Goal: Information Seeking & Learning: Learn about a topic

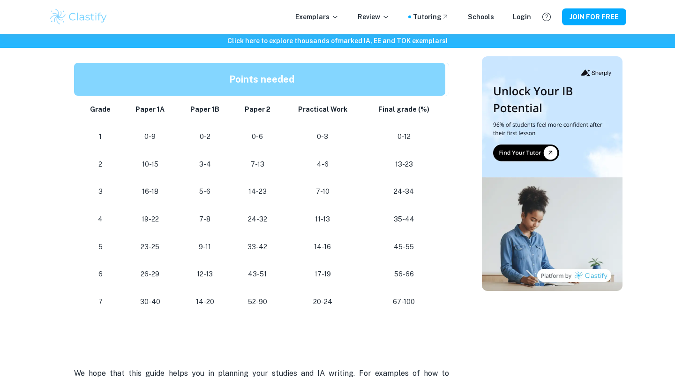
scroll to position [836, 0]
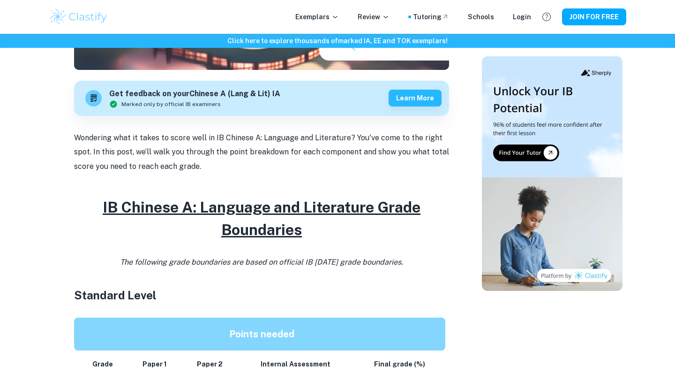
scroll to position [283, 0]
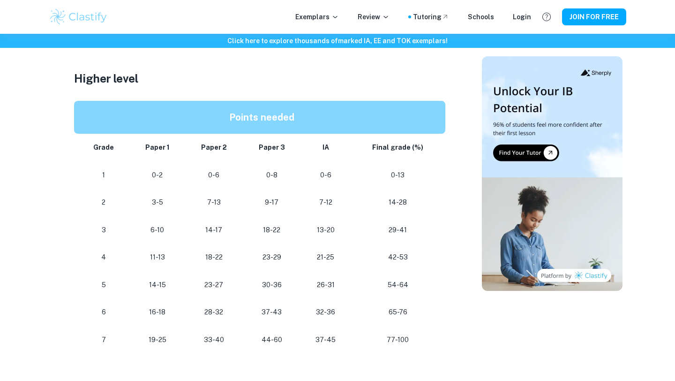
scroll to position [768, 0]
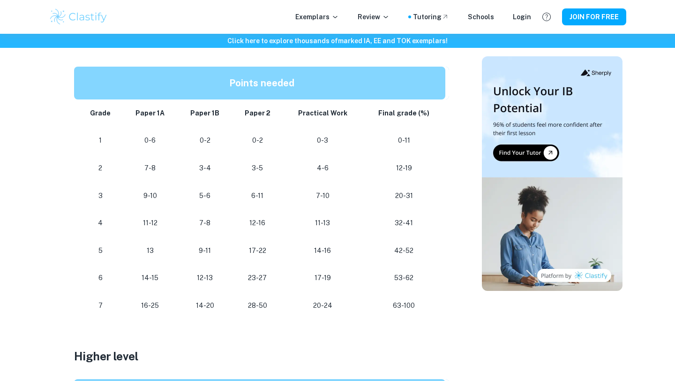
scroll to position [514, 0]
drag, startPoint x: 390, startPoint y: 277, endPoint x: 403, endPoint y: 278, distance: 12.7
click at [403, 278] on p "53-62" at bounding box center [404, 277] width 68 height 13
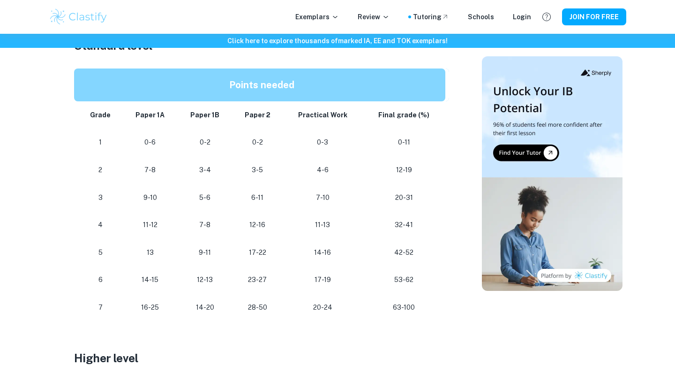
scroll to position [520, 0]
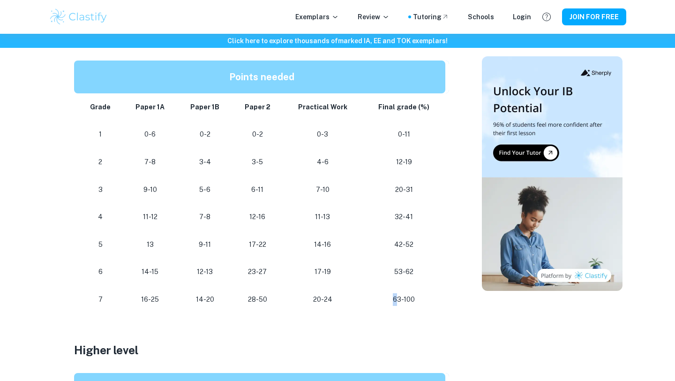
drag, startPoint x: 392, startPoint y: 296, endPoint x: 400, endPoint y: 296, distance: 8.0
click at [400, 296] on p "63-100" at bounding box center [404, 299] width 68 height 13
click at [401, 297] on p "63-100" at bounding box center [404, 299] width 68 height 13
drag, startPoint x: 402, startPoint y: 297, endPoint x: 393, endPoint y: 297, distance: 9.4
click at [393, 297] on p "63-100" at bounding box center [404, 299] width 68 height 13
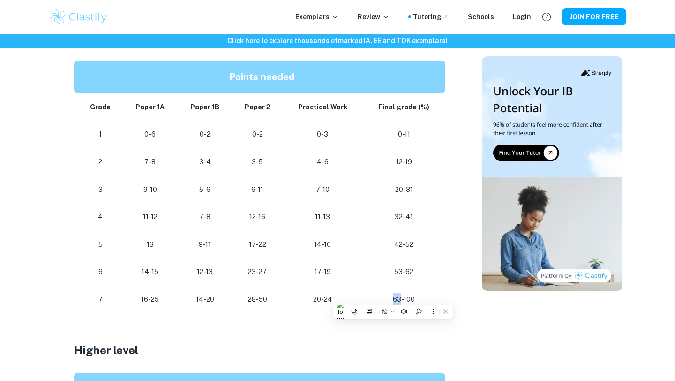
click at [393, 297] on p "63-100" at bounding box center [404, 299] width 68 height 13
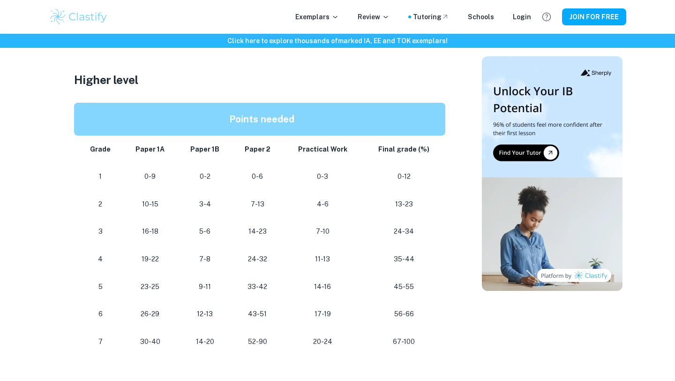
scroll to position [805, 0]
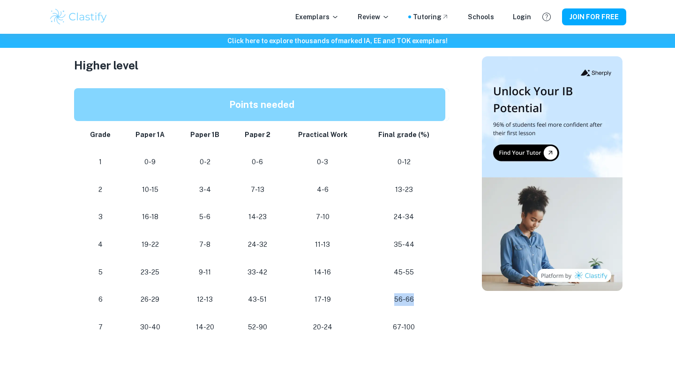
drag, startPoint x: 393, startPoint y: 301, endPoint x: 420, endPoint y: 301, distance: 27.2
click at [420, 301] on p "56-66" at bounding box center [404, 299] width 68 height 13
click at [421, 301] on p "56-66" at bounding box center [404, 299] width 68 height 13
drag, startPoint x: 407, startPoint y: 301, endPoint x: 419, endPoint y: 301, distance: 12.7
click at [419, 301] on p "56-66" at bounding box center [404, 299] width 68 height 13
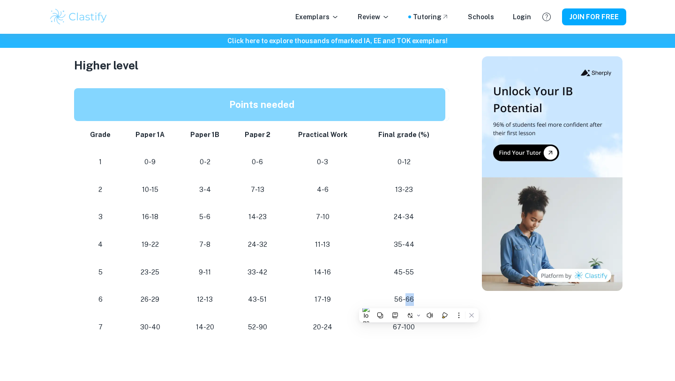
click at [419, 301] on p "56-66" at bounding box center [404, 299] width 68 height 13
drag, startPoint x: 408, startPoint y: 300, endPoint x: 415, endPoint y: 300, distance: 7.5
click at [415, 300] on p "56-66" at bounding box center [404, 299] width 68 height 13
click at [416, 300] on p "56-66" at bounding box center [404, 299] width 68 height 13
drag, startPoint x: 408, startPoint y: 300, endPoint x: 422, endPoint y: 300, distance: 14.1
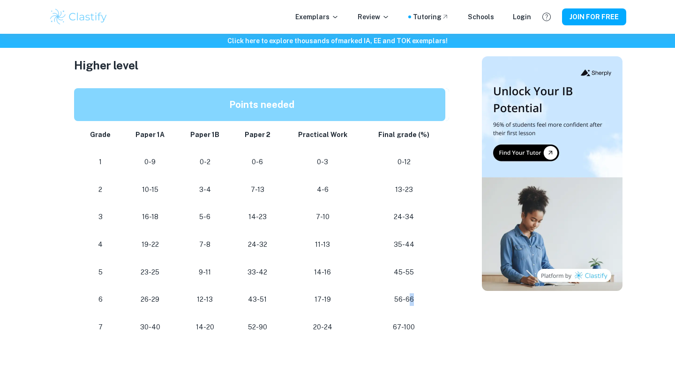
click at [422, 300] on p "56-66" at bounding box center [404, 299] width 68 height 13
click at [403, 300] on p "56-66" at bounding box center [404, 299] width 68 height 13
drag, startPoint x: 403, startPoint y: 300, endPoint x: 416, endPoint y: 300, distance: 13.6
click at [416, 300] on p "56-66" at bounding box center [404, 299] width 68 height 13
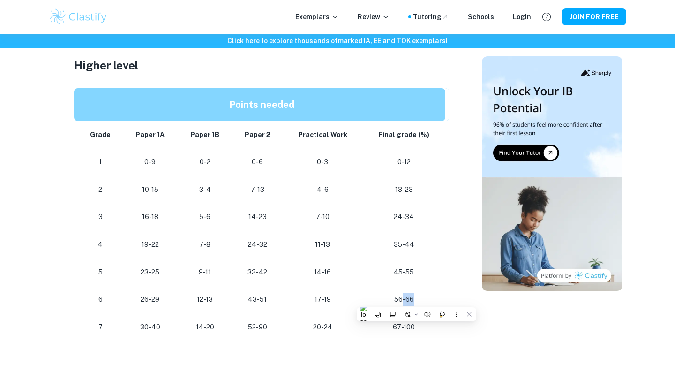
click at [416, 300] on p "56-66" at bounding box center [404, 299] width 68 height 13
drag, startPoint x: 408, startPoint y: 300, endPoint x: 417, endPoint y: 300, distance: 8.9
click at [417, 300] on p "56-66" at bounding box center [404, 299] width 68 height 13
drag, startPoint x: 407, startPoint y: 300, endPoint x: 420, endPoint y: 300, distance: 12.7
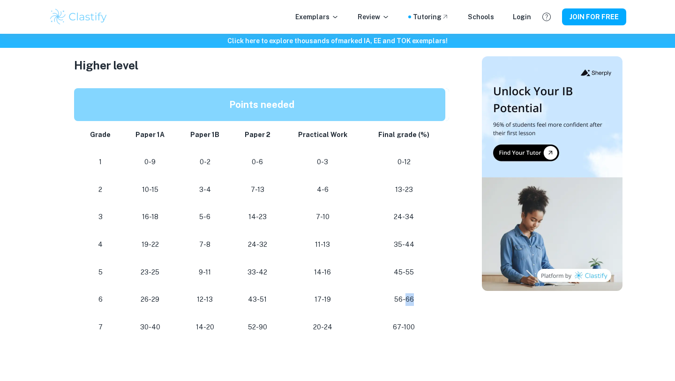
click at [420, 300] on p "56-66" at bounding box center [404, 299] width 68 height 13
click at [421, 300] on p "56-66" at bounding box center [404, 299] width 68 height 13
click at [410, 300] on p "56-66" at bounding box center [404, 299] width 68 height 13
drag, startPoint x: 407, startPoint y: 300, endPoint x: 423, endPoint y: 300, distance: 16.9
click at [423, 300] on p "56-66" at bounding box center [404, 299] width 68 height 13
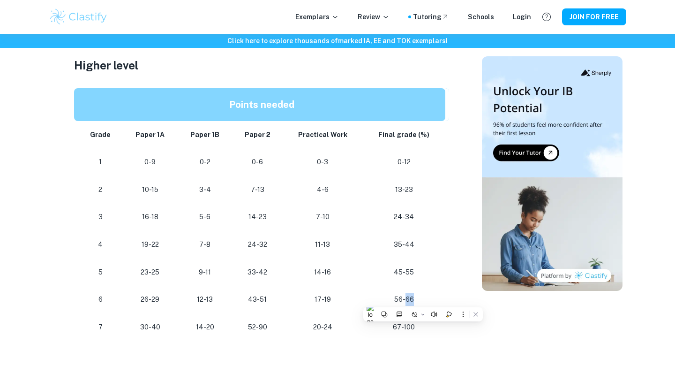
click at [423, 300] on p "56-66" at bounding box center [404, 299] width 68 height 13
drag, startPoint x: 407, startPoint y: 300, endPoint x: 420, endPoint y: 300, distance: 12.7
click at [420, 300] on p "56-66" at bounding box center [404, 299] width 68 height 13
drag, startPoint x: 407, startPoint y: 300, endPoint x: 432, endPoint y: 300, distance: 25.3
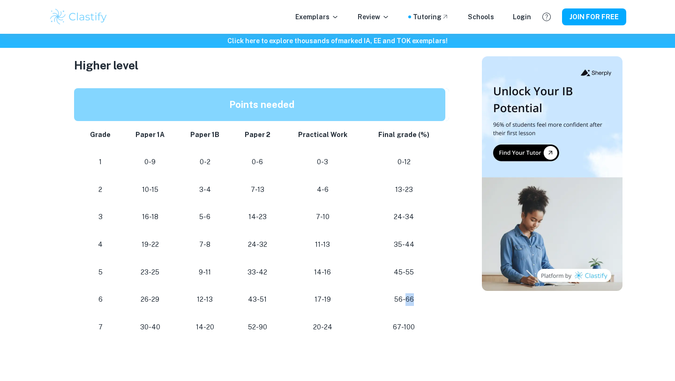
click at [432, 300] on p "56-66" at bounding box center [404, 299] width 68 height 13
drag, startPoint x: 432, startPoint y: 300, endPoint x: 369, endPoint y: 300, distance: 62.8
click at [370, 300] on td "56-66" at bounding box center [405, 300] width 87 height 28
click at [369, 300] on td "56-66" at bounding box center [405, 300] width 87 height 28
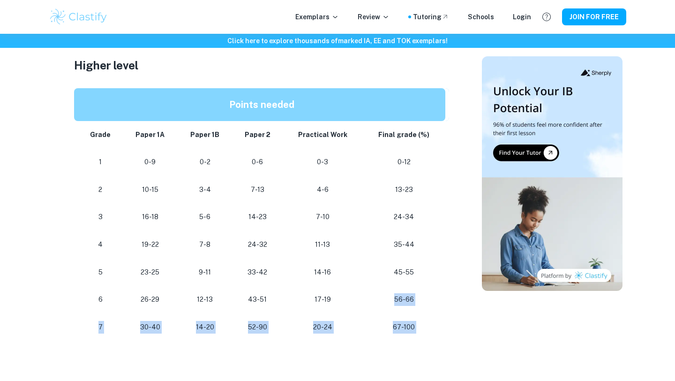
drag, startPoint x: 369, startPoint y: 300, endPoint x: 454, endPoint y: 300, distance: 84.9
drag, startPoint x: 443, startPoint y: 300, endPoint x: 367, endPoint y: 300, distance: 76.4
click at [367, 300] on td "56-66" at bounding box center [405, 300] width 87 height 28
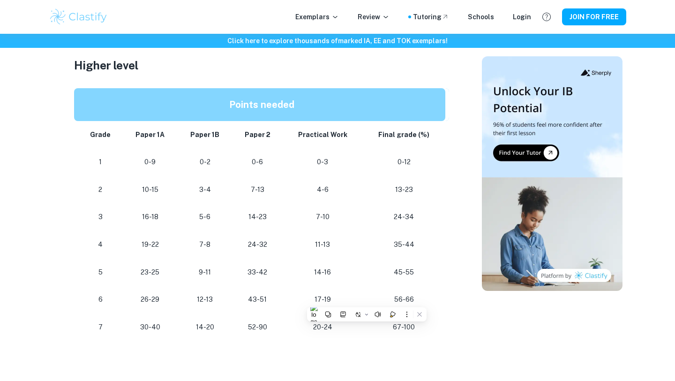
click at [383, 299] on p "56-66" at bounding box center [404, 299] width 68 height 13
drag, startPoint x: 374, startPoint y: 299, endPoint x: 437, endPoint y: 299, distance: 62.8
click at [436, 299] on p "56-66" at bounding box center [404, 299] width 68 height 13
click at [437, 299] on p "56-66" at bounding box center [404, 299] width 68 height 13
drag, startPoint x: 437, startPoint y: 297, endPoint x: 362, endPoint y: 297, distance: 74.5
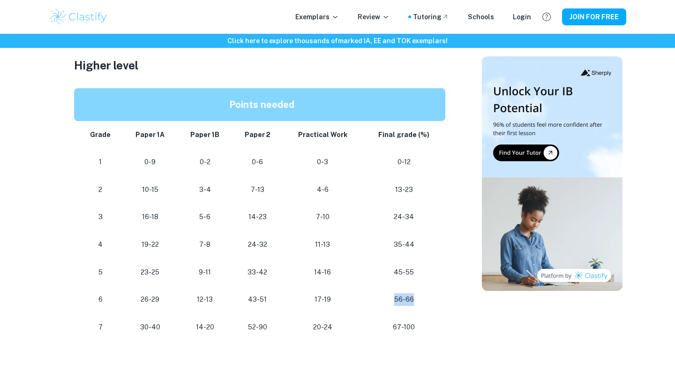
click at [362, 297] on tr "6 26-29 12-13 43-51 17-19 56-66" at bounding box center [261, 300] width 375 height 28
click at [362, 297] on td "17-19" at bounding box center [323, 300] width 80 height 28
drag, startPoint x: 366, startPoint y: 297, endPoint x: 419, endPoint y: 297, distance: 53.0
click at [418, 297] on td "56-66" at bounding box center [405, 300] width 87 height 28
click at [434, 297] on p "56-66" at bounding box center [404, 299] width 68 height 13
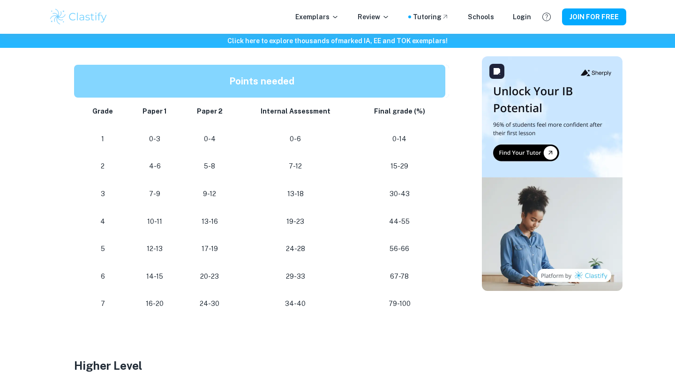
scroll to position [540, 0]
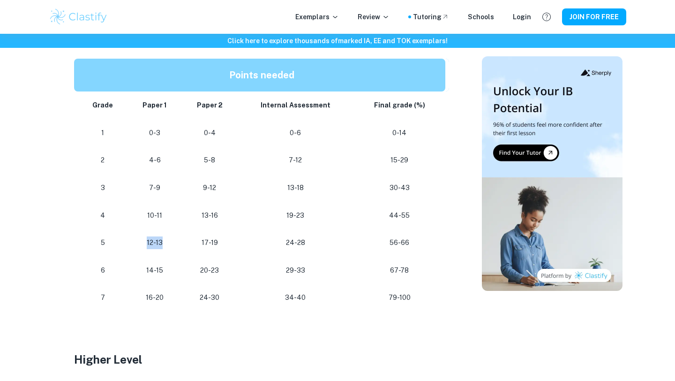
drag, startPoint x: 170, startPoint y: 241, endPoint x: 132, endPoint y: 244, distance: 38.1
click at [132, 244] on td "12-13" at bounding box center [155, 243] width 54 height 28
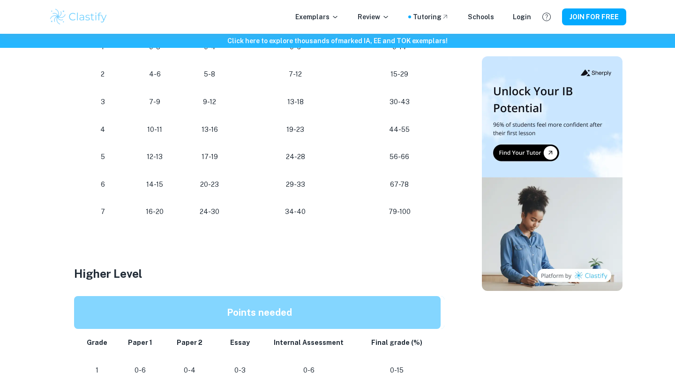
scroll to position [626, 0]
drag, startPoint x: 414, startPoint y: 151, endPoint x: 378, endPoint y: 151, distance: 35.6
click at [378, 151] on p "56-66" at bounding box center [399, 156] width 77 height 13
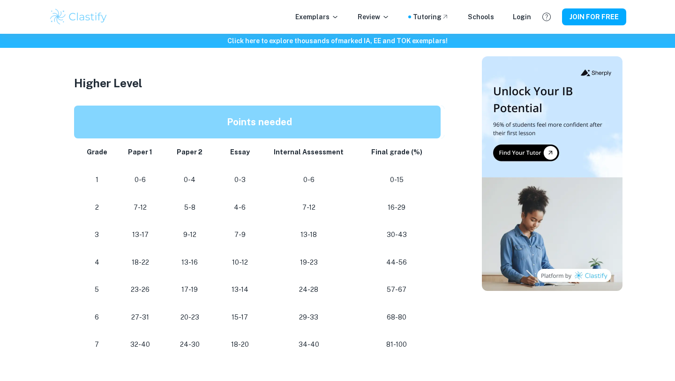
scroll to position [817, 0]
